Goal: Transaction & Acquisition: Obtain resource

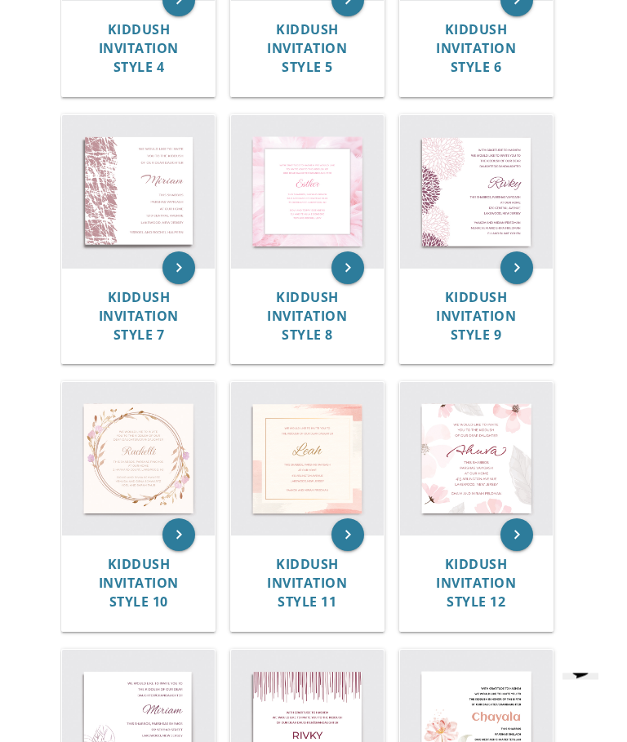
scroll to position [1018, 0]
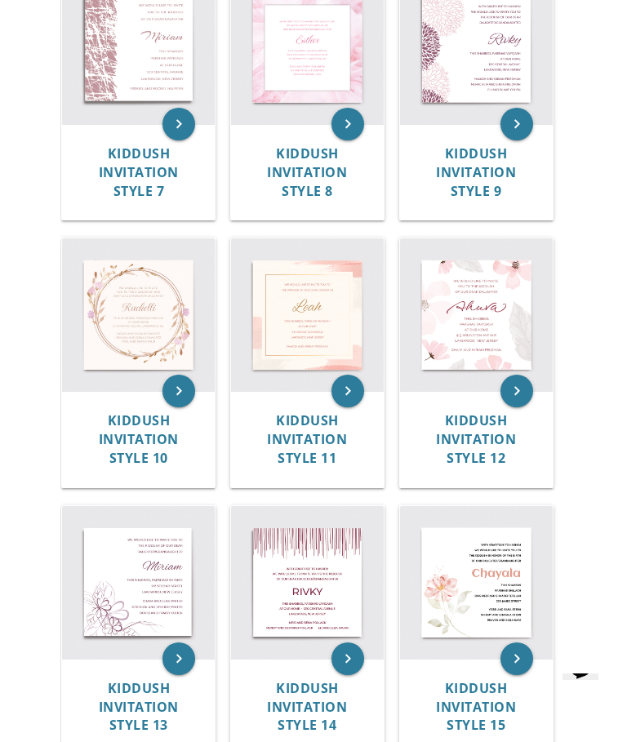
click at [154, 323] on img at bounding box center [138, 314] width 153 height 153
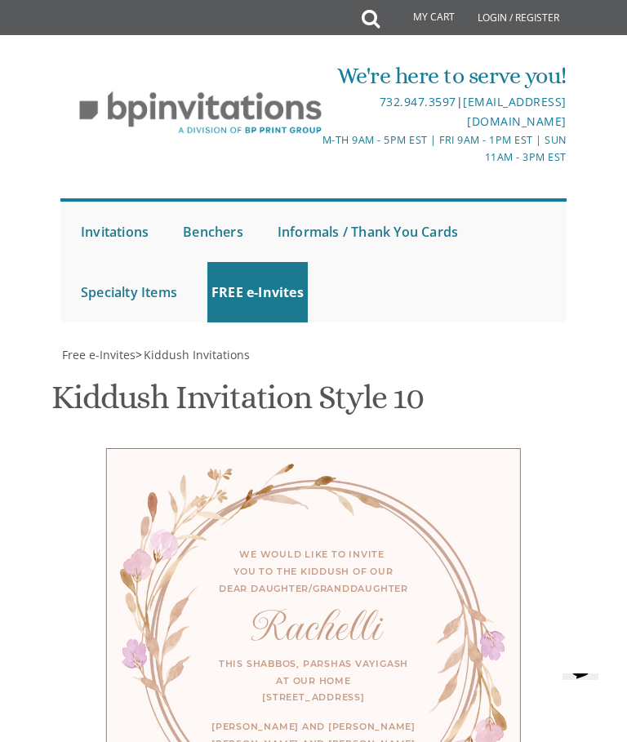
scroll to position [663, 0]
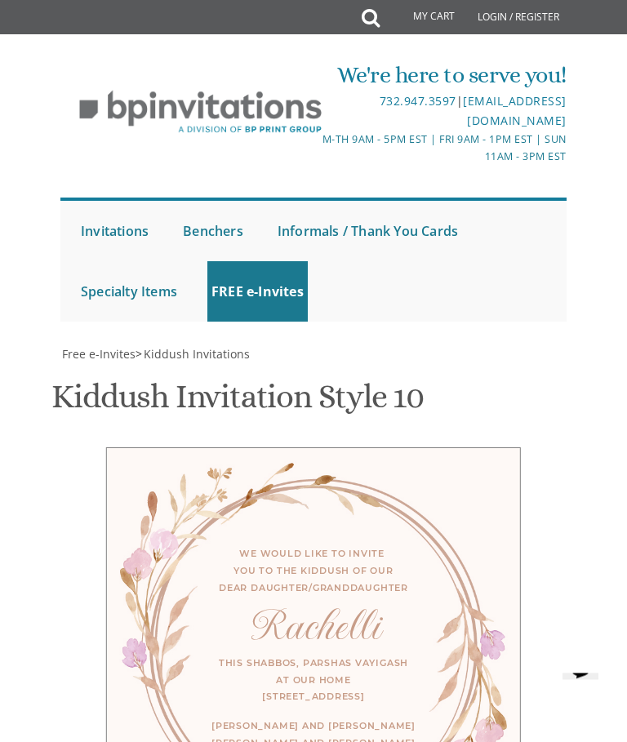
scroll to position [0, 0]
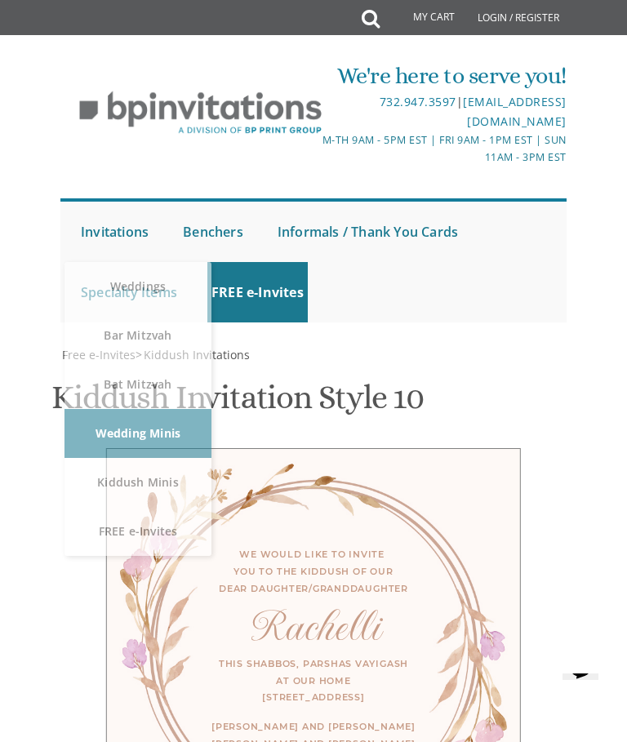
click at [579, 336] on div at bounding box center [313, 339] width 533 height 16
